Goal: Task Accomplishment & Management: Use online tool/utility

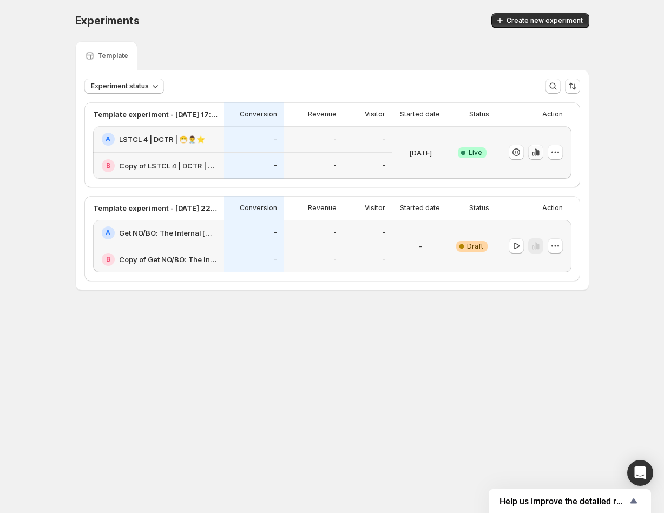
click at [532, 151] on icon "button" at bounding box center [536, 152] width 11 height 11
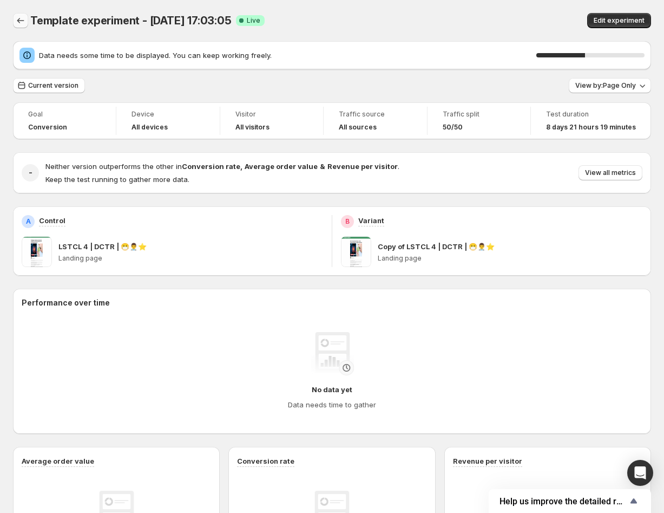
click at [20, 18] on icon "Back" at bounding box center [20, 20] width 11 height 11
